Goal: Browse casually

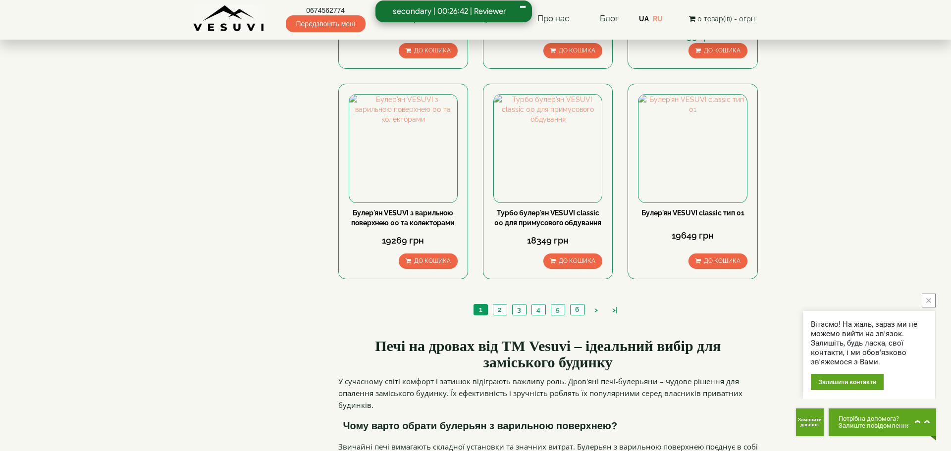
scroll to position [1334, 0]
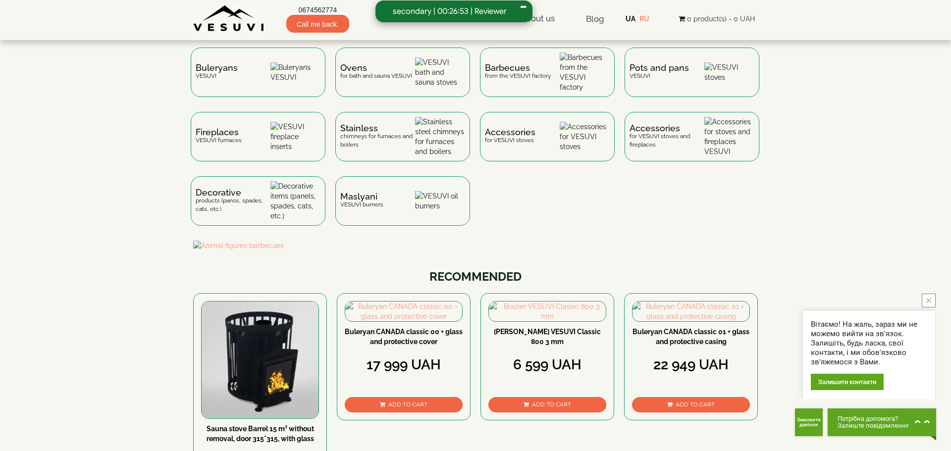
click at [926, 302] on icon "close button" at bounding box center [928, 300] width 5 height 5
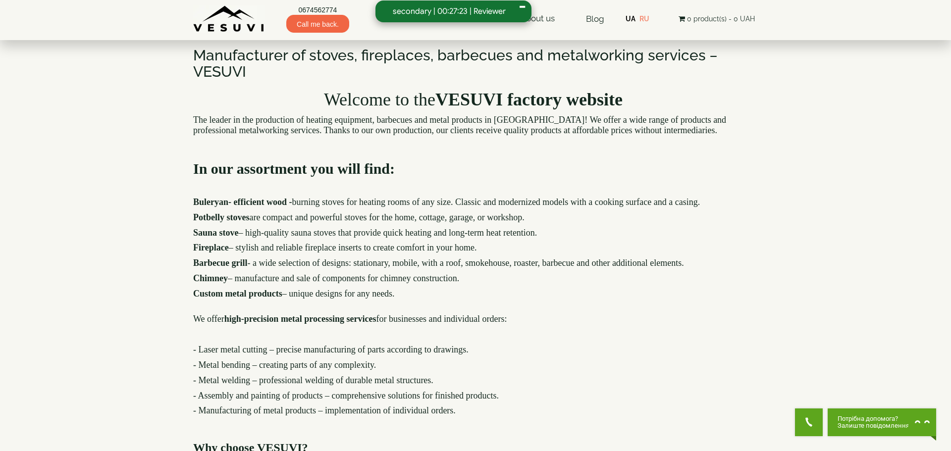
scroll to position [732, 0]
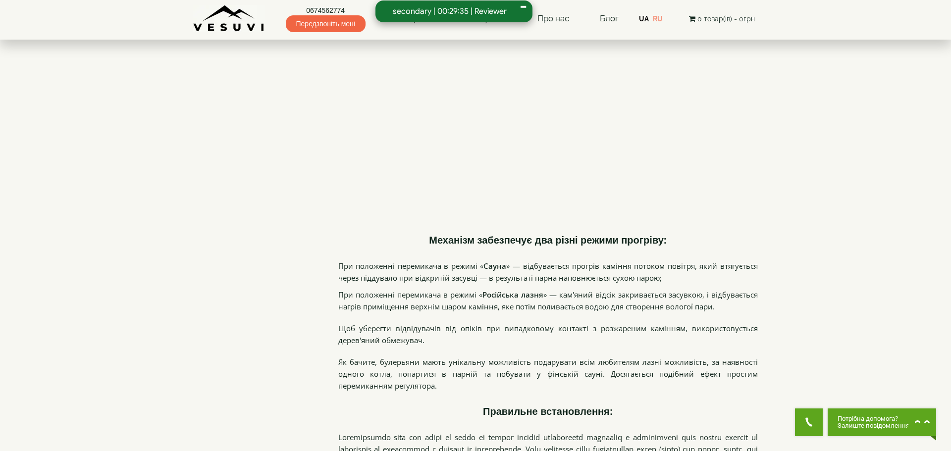
scroll to position [1481, 0]
